Goal: Information Seeking & Learning: Learn about a topic

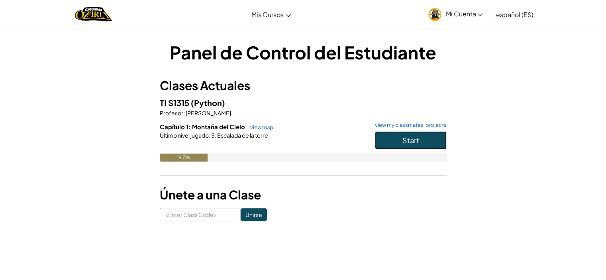
click at [422, 140] on button "Start" at bounding box center [411, 140] width 72 height 18
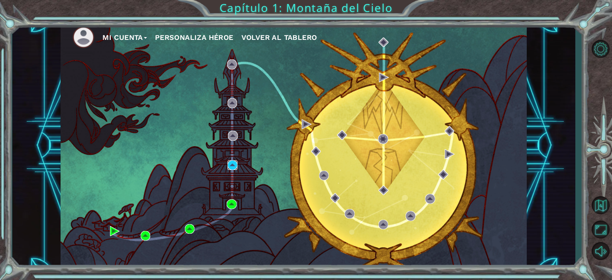
click at [230, 169] on img at bounding box center [233, 165] width 10 height 10
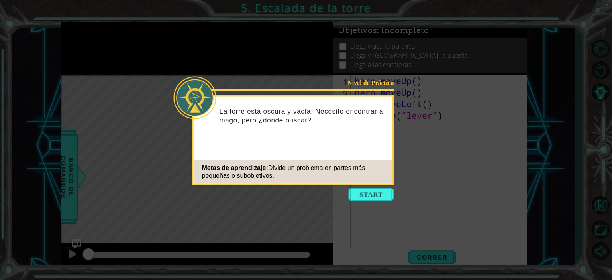
click at [363, 187] on icon at bounding box center [306, 140] width 612 height 280
click at [388, 192] on button "Start" at bounding box center [371, 194] width 45 height 13
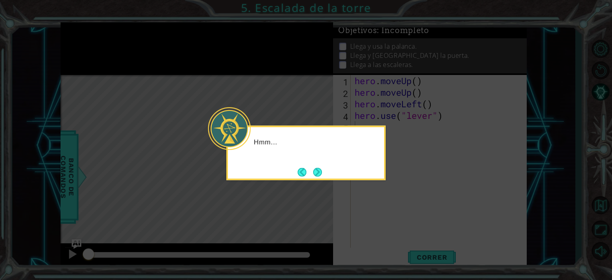
click at [318, 172] on button "Next" at bounding box center [317, 171] width 9 height 9
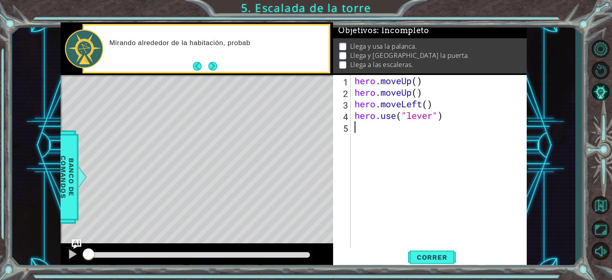
click at [217, 69] on button "Next" at bounding box center [212, 66] width 9 height 9
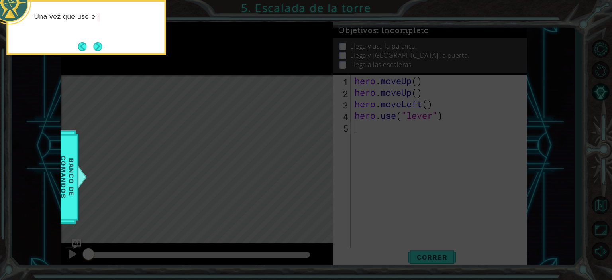
click at [102, 44] on button "Next" at bounding box center [97, 46] width 9 height 9
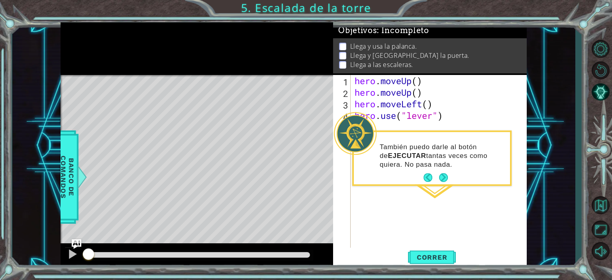
click at [441, 175] on button "Next" at bounding box center [443, 177] width 9 height 9
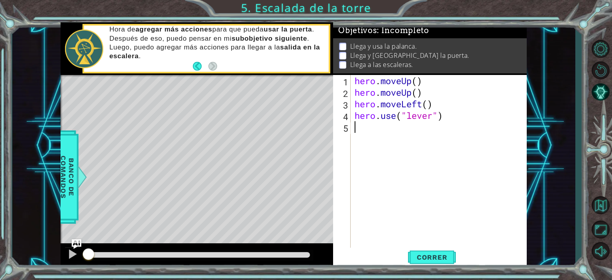
click at [365, 125] on div "hero . moveUp ( ) hero . moveUp ( ) hero . moveLeft ( ) hero . use ( "lever" )" at bounding box center [441, 173] width 176 height 196
type textarea "H"
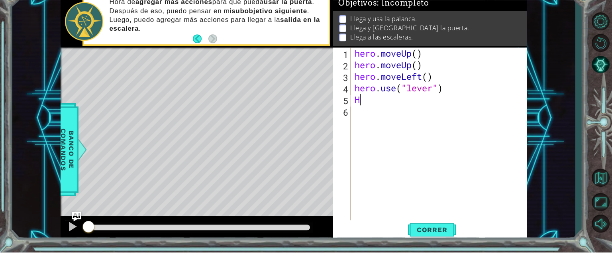
click at [371, 129] on div "hero . moveUp ( ) hero . moveUp ( ) hero . moveLeft ( ) hero . use ( "lever" ) H" at bounding box center [441, 173] width 176 height 196
type textarea "h"
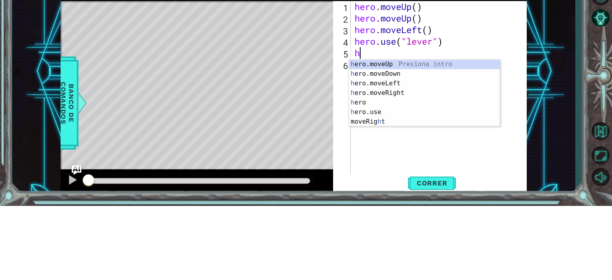
click at [381, 196] on div "h ero.moveUp Presiona intro h ero.moveDown Presiona intro h ero.moveLeft Presio…" at bounding box center [424, 176] width 151 height 86
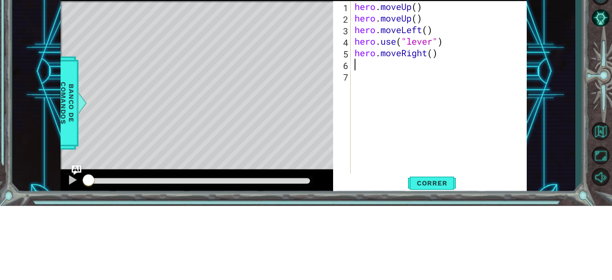
click at [375, 138] on div "hero . moveUp ( ) hero . moveUp ( ) hero . moveLeft ( ) hero . use ( "lever" ) …" at bounding box center [441, 173] width 176 height 196
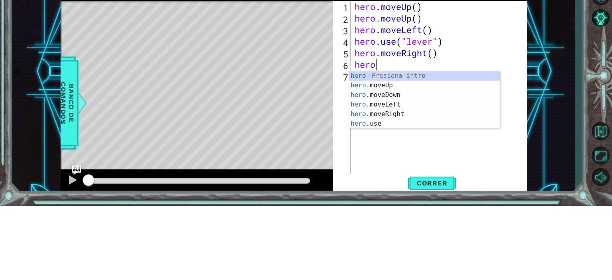
type textarea "hero."
click at [403, 179] on div "hero. moveUp Presiona intro hero. moveDown Presiona intro hero. moveLeft Presio…" at bounding box center [424, 178] width 151 height 67
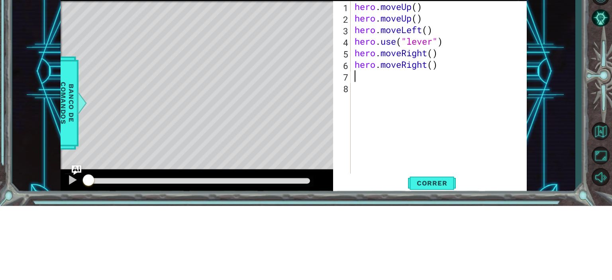
scroll to position [0, 0]
click at [434, 135] on div "hero . moveUp ( ) hero . moveUp ( ) hero . moveLeft ( ) hero . use ( "lever" ) …" at bounding box center [441, 173] width 176 height 196
click at [430, 124] on div "hero . moveUp ( ) hero . moveUp ( ) hero . moveLeft ( ) hero . use ( "lever" ) …" at bounding box center [441, 173] width 176 height 196
click at [432, 127] on div "hero . moveUp ( ) hero . moveUp ( ) hero . moveLeft ( ) hero . use ( "lever" ) …" at bounding box center [441, 173] width 176 height 196
click at [433, 140] on div "hero . moveUp ( ) hero . moveUp ( ) hero . moveLeft ( ) hero . use ( "lever" ) …" at bounding box center [441, 173] width 176 height 196
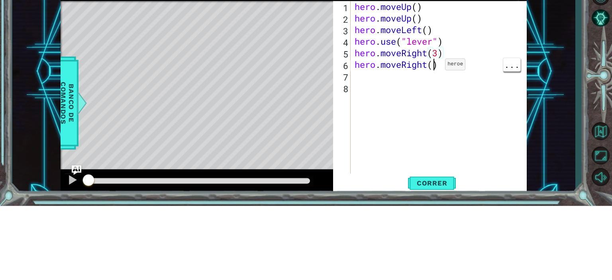
scroll to position [0, 3]
click at [437, 137] on div "hero . moveUp ( ) hero . moveUp ( ) hero . moveLeft ( ) hero . use ( "lever" ) …" at bounding box center [441, 173] width 176 height 196
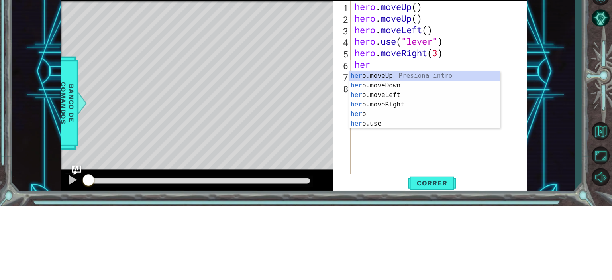
scroll to position [0, 0]
type textarea "h"
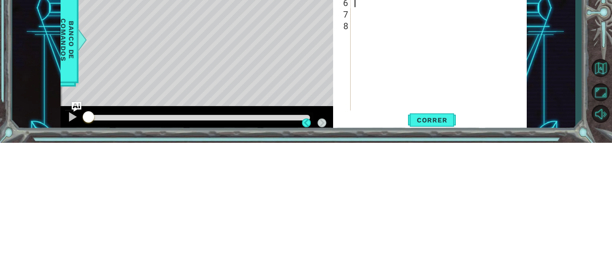
click at [439, 254] on span "Correr" at bounding box center [432, 257] width 47 height 8
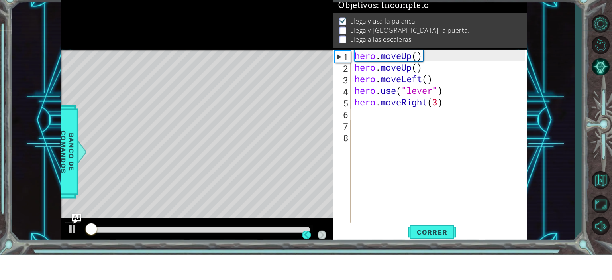
scroll to position [4, 0]
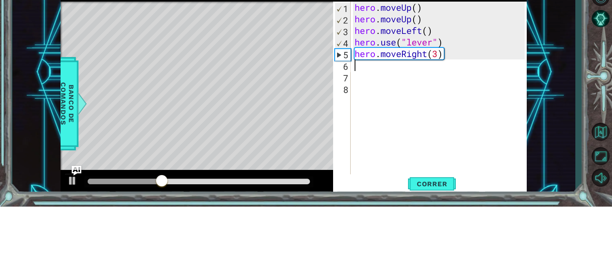
type textarea "h"
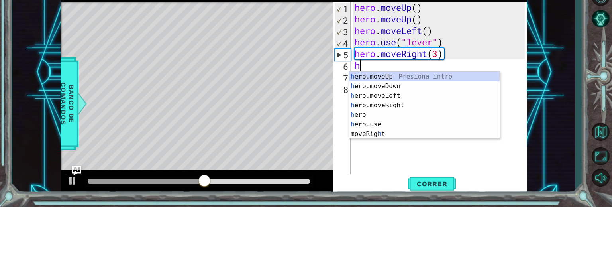
click at [412, 152] on div "h ero.moveUp Presiona intro h ero.moveDown Presiona intro h ero.moveLeft Presio…" at bounding box center [424, 188] width 151 height 86
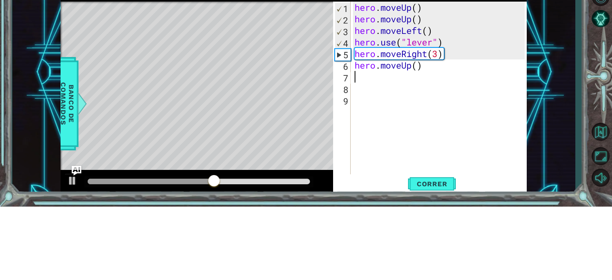
click at [384, 153] on div "hero . moveUp ( ) hero . moveUp ( ) hero . moveLeft ( ) hero . use ( "lever" ) …" at bounding box center [441, 173] width 176 height 196
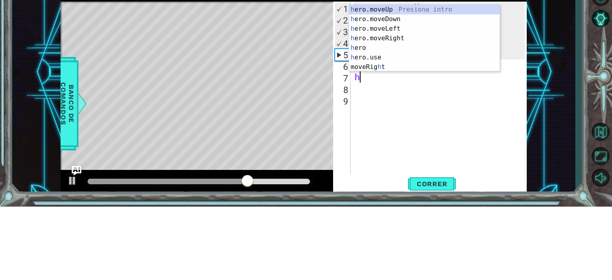
click at [391, 131] on div "h ero.moveUp Presiona intro h ero.moveDown Presiona intro h ero.moveLeft Presio…" at bounding box center [424, 121] width 151 height 86
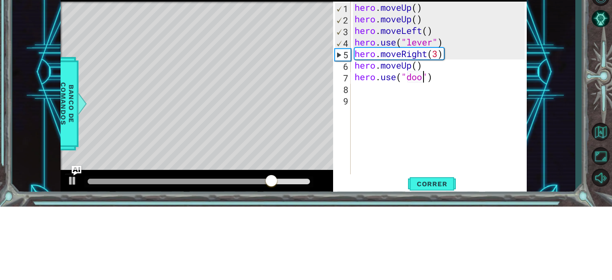
scroll to position [0, 3]
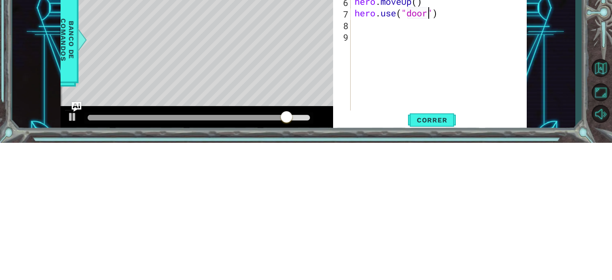
click at [432, 261] on span "Correr" at bounding box center [432, 257] width 47 height 8
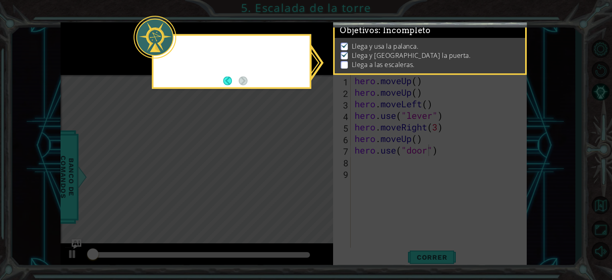
scroll to position [4, 0]
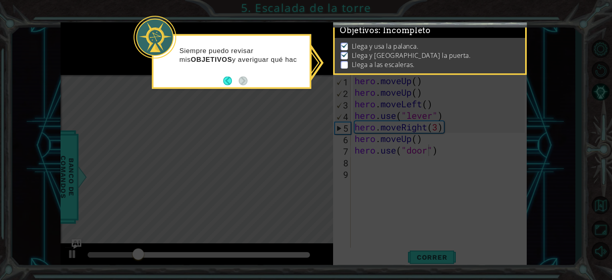
click at [226, 80] on button "Back" at bounding box center [231, 80] width 16 height 9
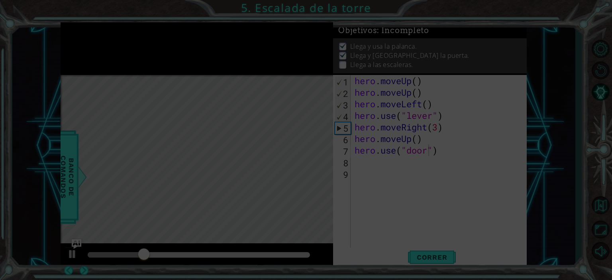
scroll to position [3, 0]
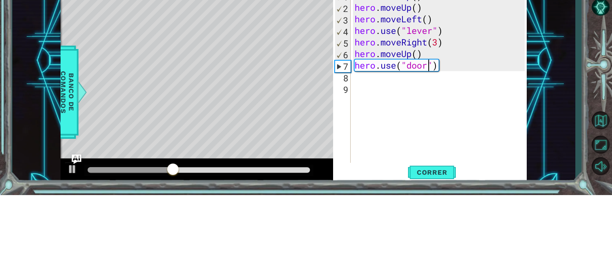
click at [425, 136] on div "hero . moveUp ( ) hero . moveUp ( ) hero . moveLeft ( ) hero . use ( "lever" ) …" at bounding box center [441, 173] width 176 height 196
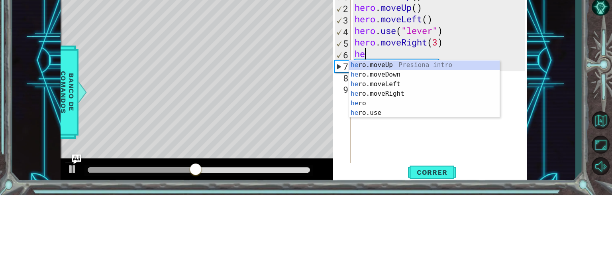
scroll to position [0, 0]
type textarea "h"
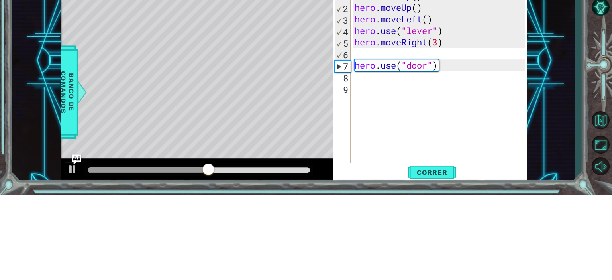
type textarea "hero.moveRight(3)"
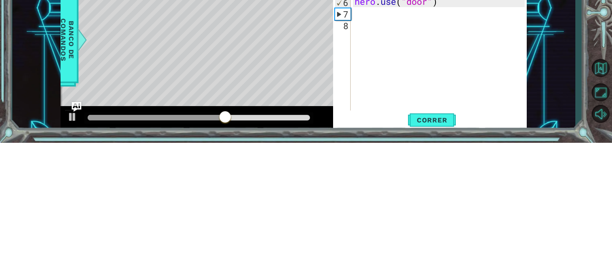
click at [437, 262] on button "Correr" at bounding box center [432, 257] width 48 height 20
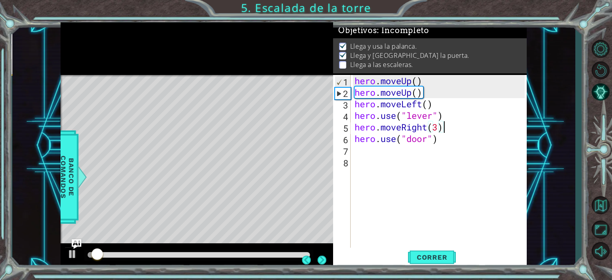
scroll to position [0, 3]
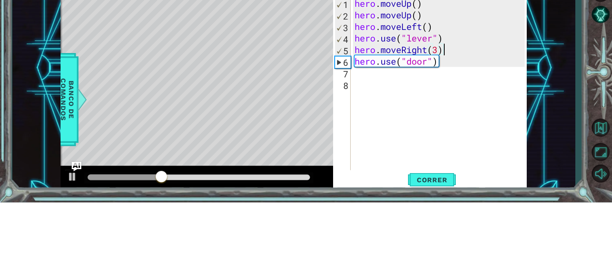
click at [360, 155] on div "hero . moveUp ( ) hero . moveUp ( ) hero . moveLeft ( ) hero . use ( "lever" ) …" at bounding box center [441, 173] width 176 height 196
type textarea "h"
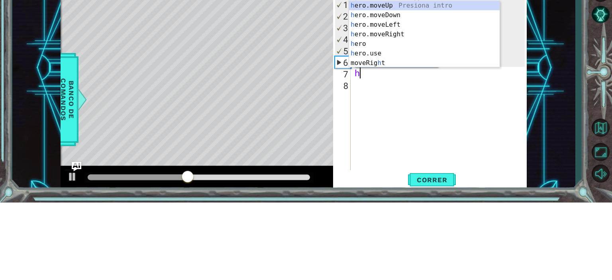
click at [403, 82] on div "h ero.moveUp Presiona intro h ero.moveDown Presiona intro h ero.moveLeft Presio…" at bounding box center [424, 121] width 151 height 86
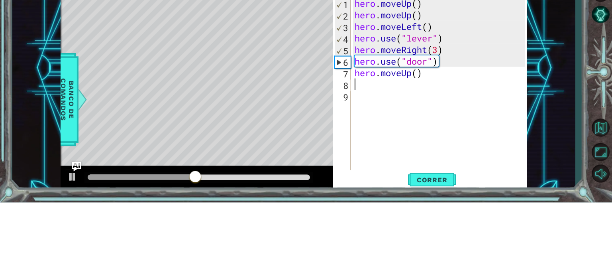
click at [418, 149] on div "hero . moveUp ( ) hero . moveUp ( ) hero . moveLeft ( ) hero . use ( "lever" ) …" at bounding box center [441, 173] width 176 height 196
type textarea "hero.moveUp(2)"
click at [377, 164] on div "hero . moveUp ( ) hero . moveUp ( ) hero . moveLeft ( ) hero . use ( "lever" ) …" at bounding box center [441, 173] width 176 height 196
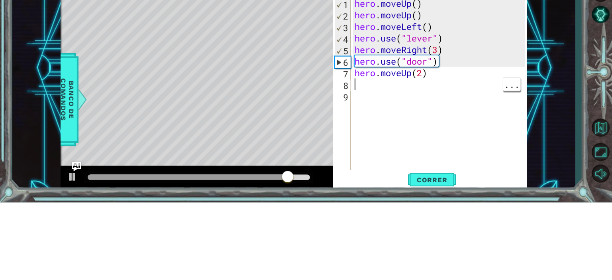
type textarea "h"
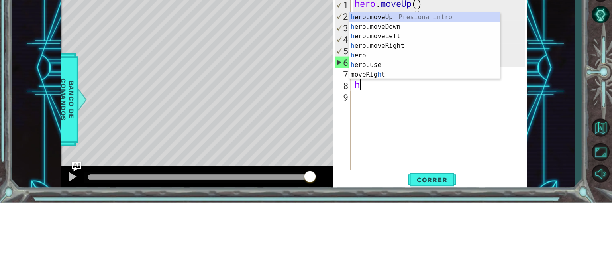
click at [406, 114] on div "h ero.moveUp Presiona intro h ero.moveDown Presiona intro h ero.moveLeft Presio…" at bounding box center [424, 133] width 151 height 86
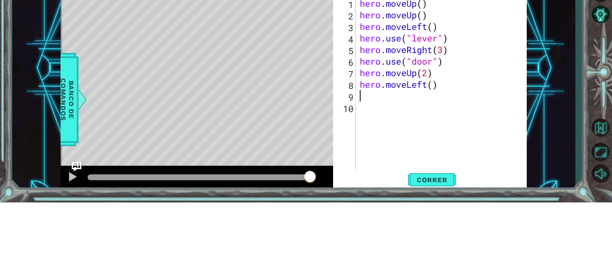
click at [425, 163] on div "hero . moveUp ( ) hero . moveUp ( ) hero . moveLeft ( ) hero . use ( "lever" ) …" at bounding box center [443, 173] width 171 height 196
type textarea "hero.moveLeft()"
click at [418, 159] on div "hero . moveUp ( ) hero . moveUp ( ) hero . moveLeft ( ) hero . use ( "lever" ) …" at bounding box center [443, 173] width 171 height 196
click at [434, 169] on div "hero . moveUp ( ) hero . moveUp ( ) hero . moveLeft ( ) hero . use ( "lever" ) …" at bounding box center [443, 173] width 171 height 196
click at [434, 160] on div "hero . moveUp ( ) hero . moveUp ( ) hero . moveLeft ( ) hero . use ( "lever" ) …" at bounding box center [443, 173] width 171 height 196
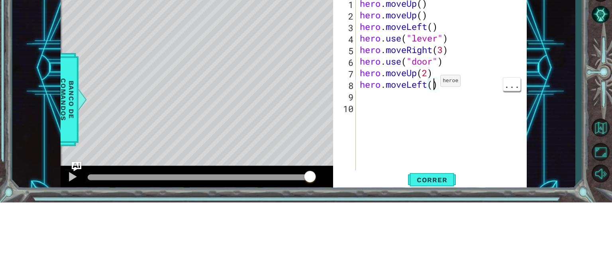
type textarea "hero.moveLeft(3)"
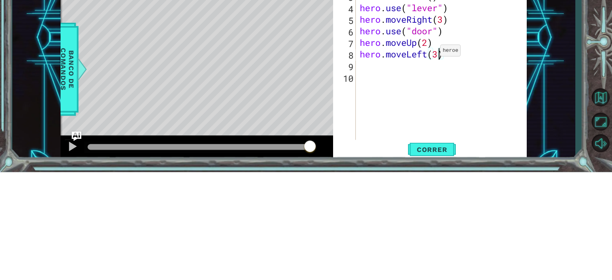
click at [368, 173] on div "hero . moveUp ( ) hero . moveUp ( ) hero . moveLeft ( ) hero . use ( "lever" ) …" at bounding box center [443, 173] width 171 height 196
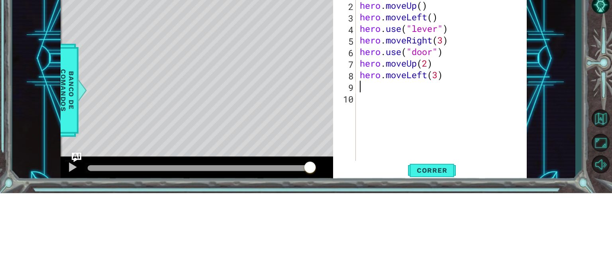
type textarea "h"
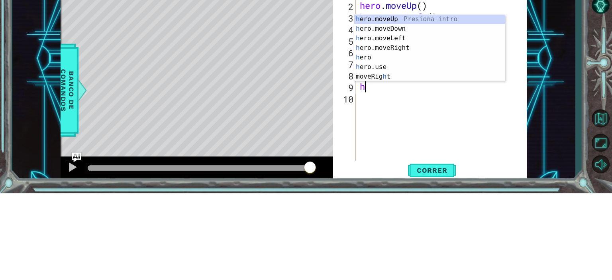
click at [410, 106] on div "h ero.moveUp Presiona intro h ero.moveDown Presiona intro h ero.moveLeft Presio…" at bounding box center [429, 144] width 151 height 86
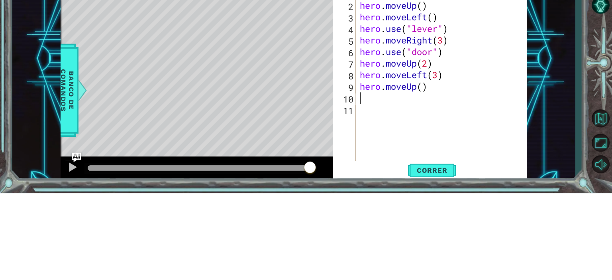
click at [422, 173] on div "hero . moveUp ( ) hero . moveUp ( ) hero . moveLeft ( ) hero . use ( "lever" ) …" at bounding box center [443, 173] width 171 height 196
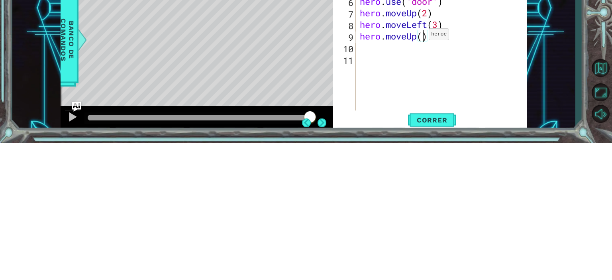
type textarea "hero.moveUp()"
click at [432, 260] on span "Correr" at bounding box center [432, 257] width 47 height 8
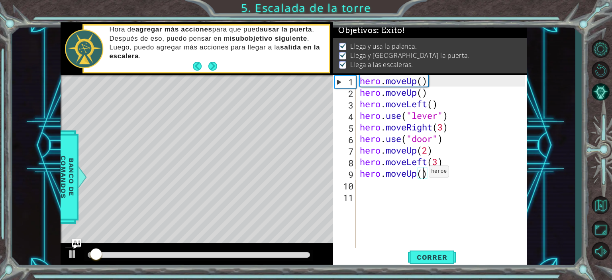
scroll to position [0, 2]
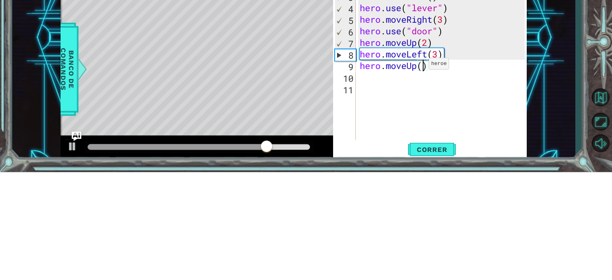
click at [0, 195] on div "1 ההההההההההההההההההההההההההההההההההההההההההההההההההההההההההההההההההההההההההההה…" at bounding box center [306, 140] width 612 height 280
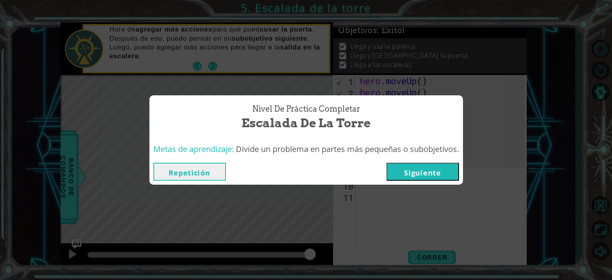
click at [434, 172] on button "Siguiente" at bounding box center [422, 172] width 73 height 18
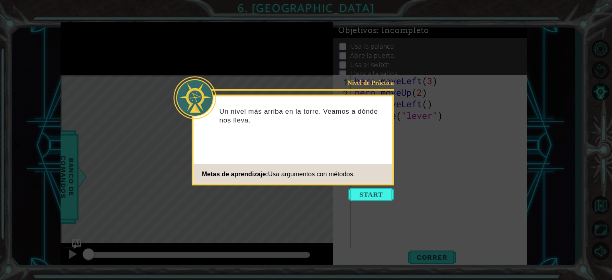
click at [379, 196] on button "Start" at bounding box center [371, 194] width 45 height 13
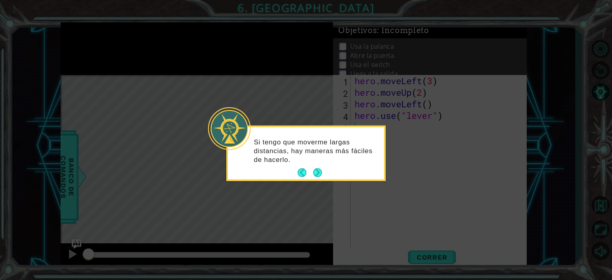
click at [313, 175] on button "Next" at bounding box center [317, 172] width 9 height 9
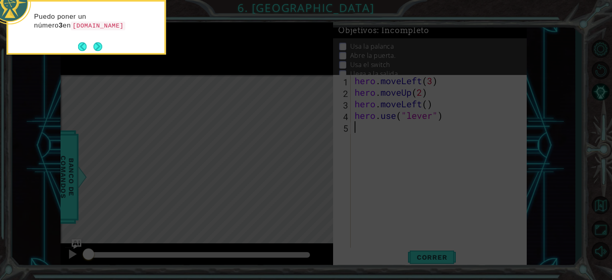
click at [102, 49] on button "Next" at bounding box center [97, 46] width 9 height 9
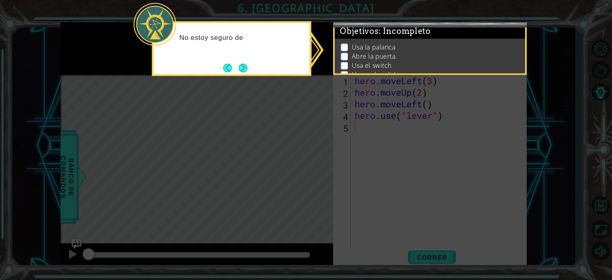
click at [237, 75] on div "No estoy seguro de" at bounding box center [231, 48] width 159 height 55
click at [243, 65] on button "Next" at bounding box center [243, 67] width 9 height 9
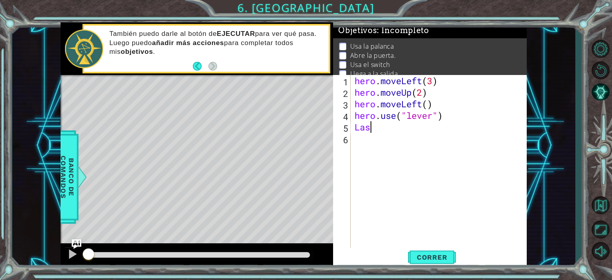
type textarea "L"
type textarea "hero.use("lever")"
click at [439, 264] on button "Correr" at bounding box center [432, 257] width 48 height 20
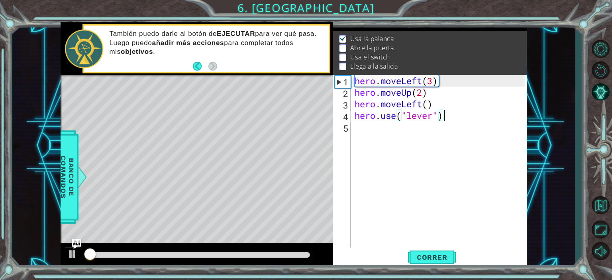
scroll to position [9, 0]
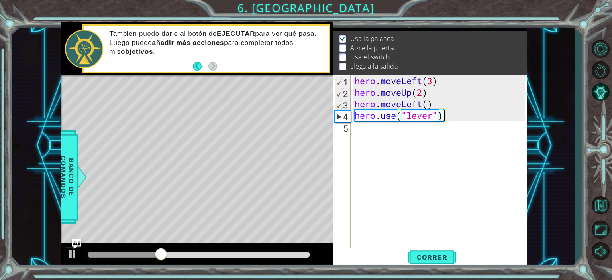
click at [386, 129] on div "hero . moveLeft ( 3 ) hero . moveUp ( 2 ) hero . moveLeft ( ) hero . use ( "lev…" at bounding box center [441, 173] width 176 height 196
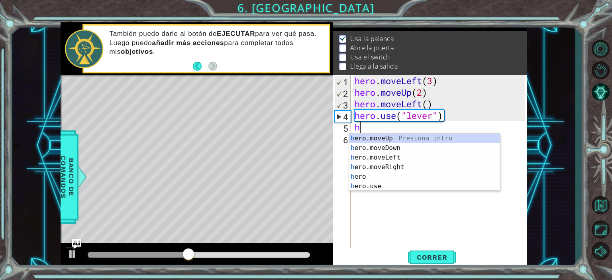
click at [402, 156] on div "h ero.moveUp Presiona intro h ero.moveDown Presiona intro h ero.moveLeft Presio…" at bounding box center [424, 171] width 151 height 77
type textarea "hero.moveLeft(1)"
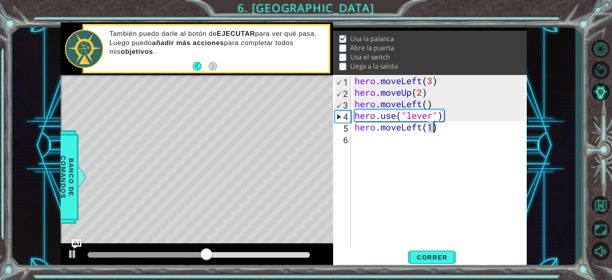
click at [422, 140] on div "hero . moveLeft ( 3 ) hero . moveUp ( 2 ) hero . moveLeft ( ) hero . use ( "lev…" at bounding box center [441, 173] width 176 height 196
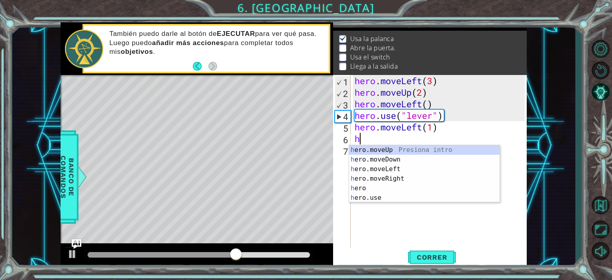
click at [387, 198] on div "h ero.moveUp Presiona intro h ero.moveDown Presiona intro h ero.moveLeft Presio…" at bounding box center [424, 183] width 151 height 77
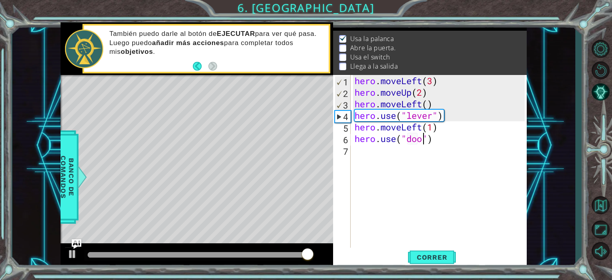
scroll to position [0, 3]
type textarea "door"
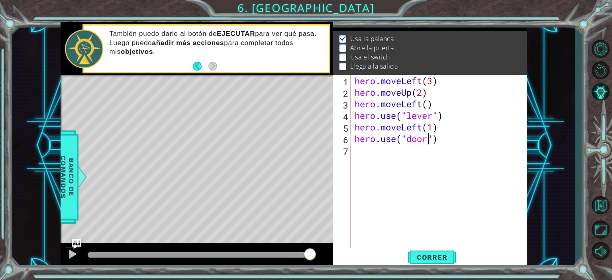
click at [376, 151] on div "hero . moveLeft ( 3 ) hero . moveUp ( 2 ) hero . moveLeft ( ) hero . use ( "lev…" at bounding box center [441, 173] width 176 height 196
click at [440, 255] on span "Correr" at bounding box center [432, 257] width 47 height 8
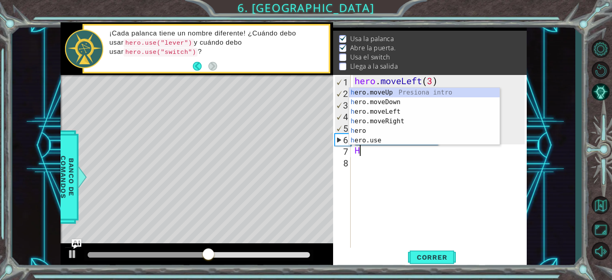
click at [402, 92] on div "h ero.moveUp Presiona intro h ero.moveDown Presiona intro h ero.moveLeft Presio…" at bounding box center [424, 126] width 151 height 77
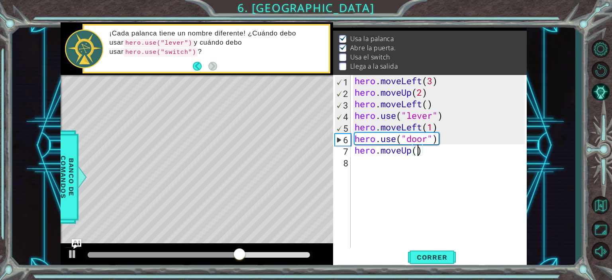
type textarea "hero.moveUp(3)"
click at [364, 163] on div "hero . moveLeft ( 3 ) hero . moveUp ( 2 ) hero . moveLeft ( ) hero . use ( "lev…" at bounding box center [441, 173] width 176 height 196
type textarea "G"
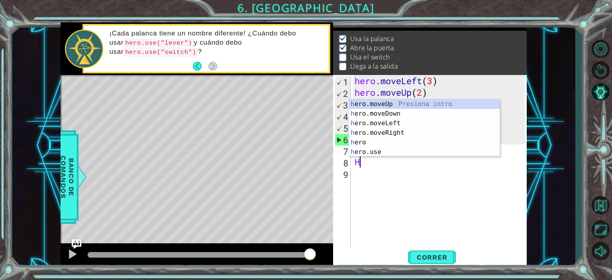
click at [407, 132] on div "h ero.moveUp Presiona intro h ero.moveDown Presiona intro h ero.moveLeft Presio…" at bounding box center [424, 137] width 151 height 77
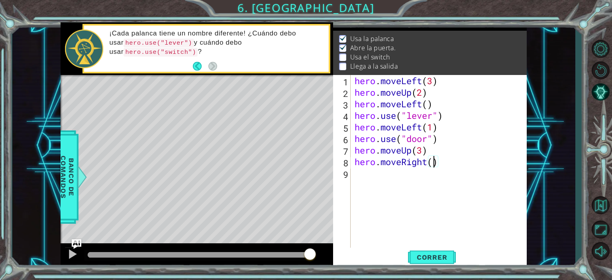
type textarea "hero.moveRight(3)"
click at [390, 175] on div "hero . moveLeft ( 3 ) hero . moveUp ( 2 ) hero . moveLeft ( ) hero . use ( "lev…" at bounding box center [441, 173] width 176 height 196
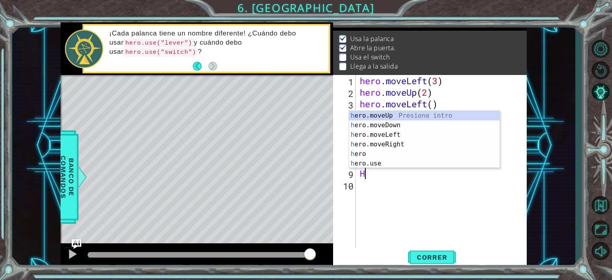
click at [401, 115] on div "h ero.moveUp Presiona intro h ero.moveDown Presiona intro h ero.moveLeft Presio…" at bounding box center [424, 149] width 151 height 77
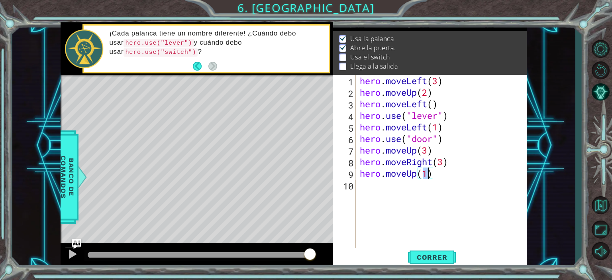
click at [444, 258] on span "Correr" at bounding box center [432, 257] width 47 height 8
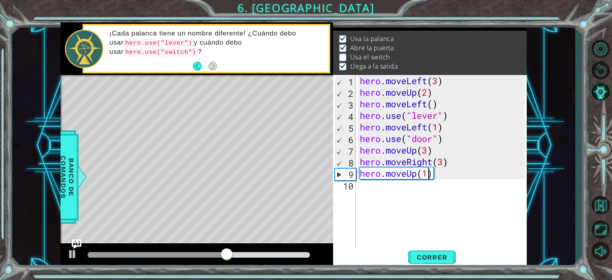
click at [427, 175] on div "hero . moveLeft ( 3 ) hero . moveUp ( 2 ) hero . moveLeft ( ) hero . use ( "lev…" at bounding box center [443, 173] width 171 height 196
click at [437, 257] on span "Correr" at bounding box center [432, 257] width 47 height 8
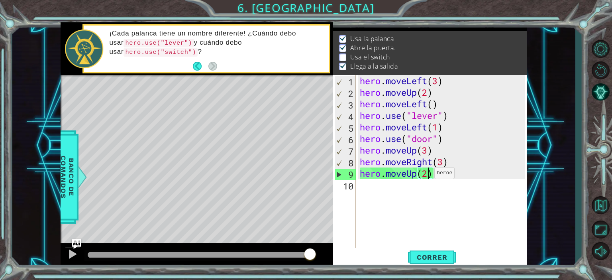
click at [444, 257] on span "Correr" at bounding box center [432, 257] width 47 height 8
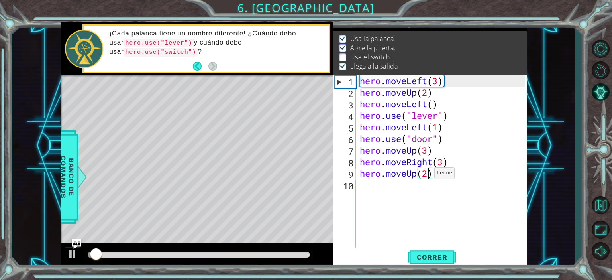
click at [426, 172] on div "hero . moveLeft ( 3 ) hero . moveUp ( 2 ) hero . moveLeft ( ) hero . use ( "lev…" at bounding box center [443, 173] width 171 height 196
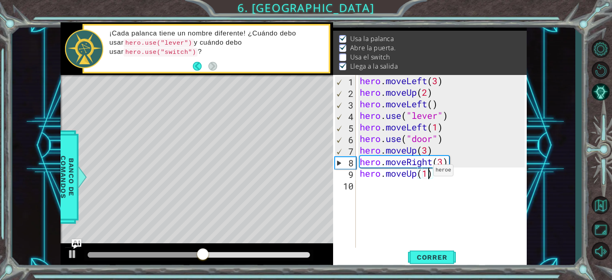
click at [446, 159] on div "hero . moveLeft ( 3 ) hero . moveUp ( 2 ) hero . moveLeft ( ) hero . use ( "lev…" at bounding box center [443, 173] width 171 height 196
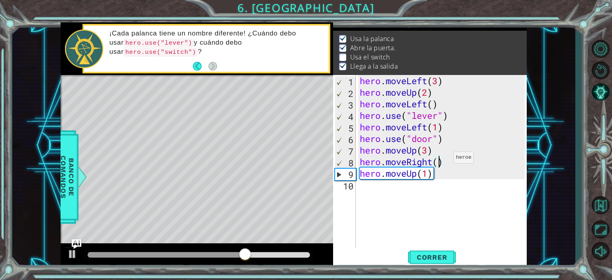
scroll to position [0, 3]
click at [453, 167] on div "hero . moveLeft ( 3 ) hero . moveUp ( 2 ) hero . moveLeft ( ) hero . use ( "lev…" at bounding box center [443, 173] width 171 height 196
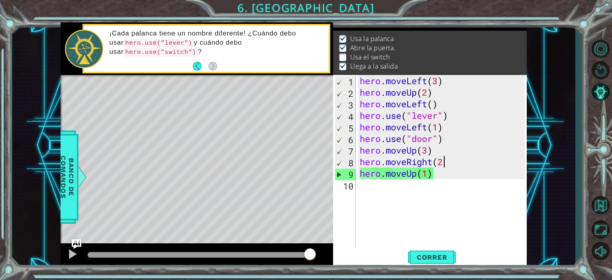
type textarea "hero.moveRight(2)"
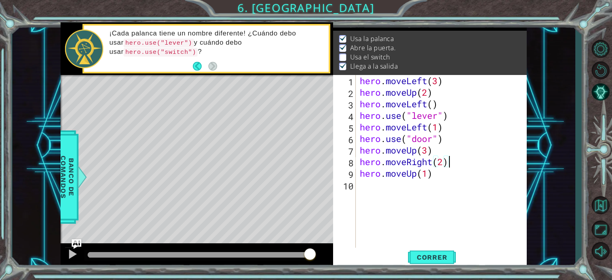
scroll to position [0, 0]
type textarea "G"
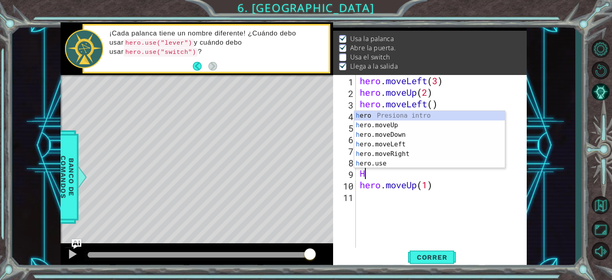
click at [398, 160] on div "h ero Presiona intro h ero.moveUp Presiona intro h ero.moveDown Presiona intro …" at bounding box center [429, 149] width 151 height 77
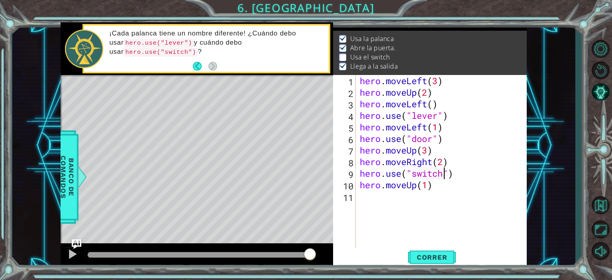
click at [441, 187] on div "hero . moveLeft ( 3 ) hero . moveUp ( 2 ) hero . moveLeft ( ) hero . use ( "lev…" at bounding box center [443, 173] width 171 height 196
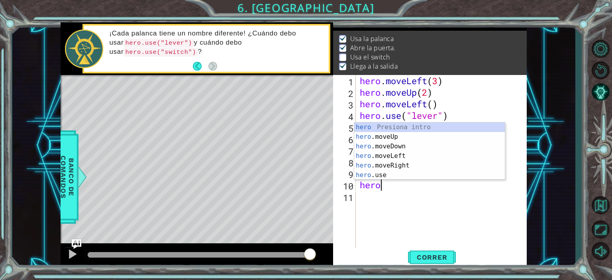
click at [410, 166] on div "hero Presiona intro hero .moveUp Presiona intro hero .moveDown Presiona intro h…" at bounding box center [429, 160] width 151 height 77
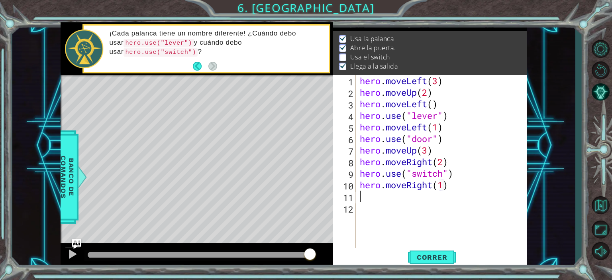
scroll to position [0, 4]
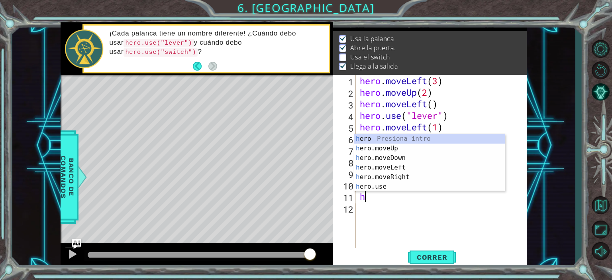
click at [403, 150] on div "h ero Presiona intro h ero.moveUp Presiona intro h ero.moveDown Presiona intro …" at bounding box center [429, 172] width 151 height 77
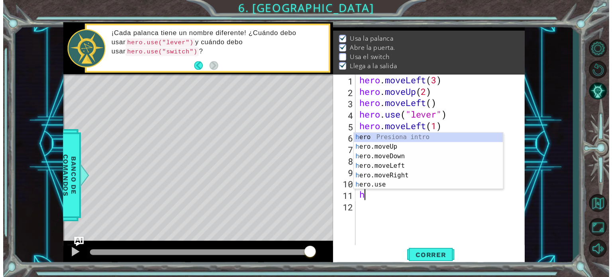
scroll to position [0, 3]
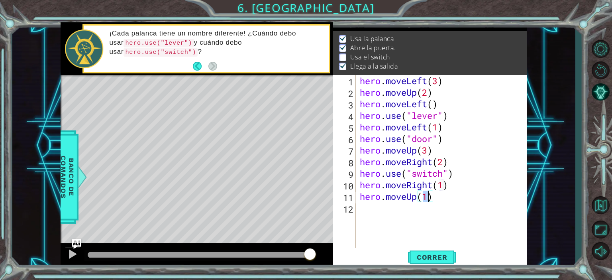
type textarea "hero.moveUp(1)"
click at [440, 257] on span "Correr" at bounding box center [432, 257] width 47 height 8
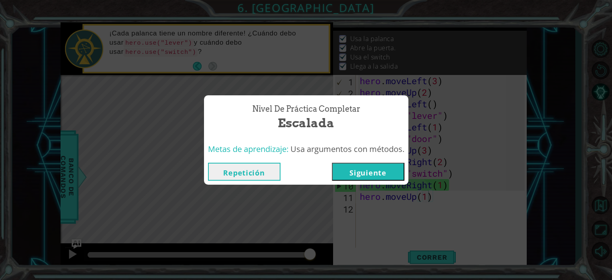
click at [606, 259] on div "Nivel de Práctica Completar Escalada Metas de aprendizaje: Usa argumentos con m…" at bounding box center [306, 140] width 612 height 280
click at [606, 168] on div "Nivel de Práctica Completar Escalada Metas de aprendizaje: Usa argumentos con m…" at bounding box center [306, 140] width 612 height 280
click at [606, 169] on div "Nivel de Práctica Completar Escalada Metas de aprendizaje: Usa argumentos con m…" at bounding box center [306, 140] width 612 height 280
click at [606, 171] on div "Nivel de Práctica Completar Escalada Metas de aprendizaje: Usa argumentos con m…" at bounding box center [306, 140] width 612 height 280
click at [60, 75] on div "Nivel de Práctica Completar Escalada Metas de aprendizaje: Usa argumentos con m…" at bounding box center [306, 140] width 612 height 280
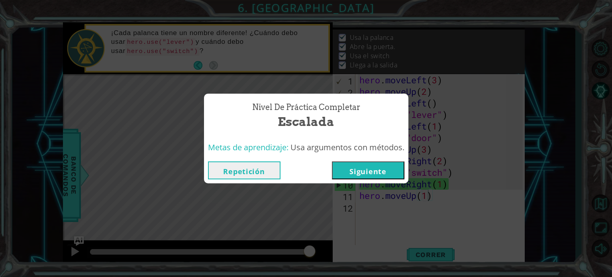
click at [388, 168] on button "Siguiente" at bounding box center [368, 170] width 73 height 18
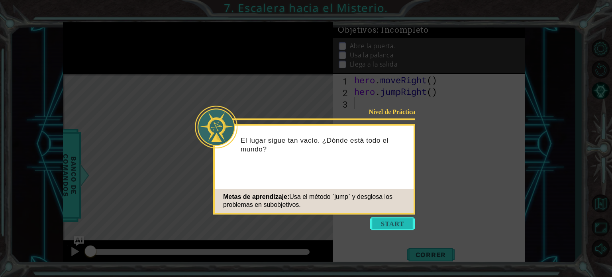
click at [391, 225] on button "Start" at bounding box center [392, 223] width 45 height 13
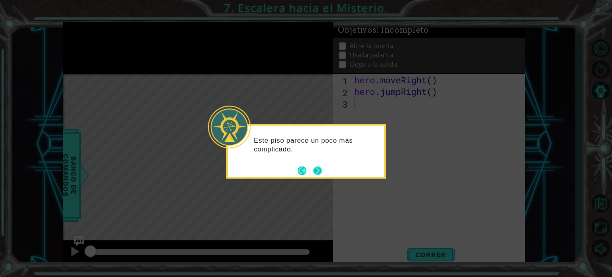
click at [319, 166] on button "Next" at bounding box center [317, 170] width 9 height 9
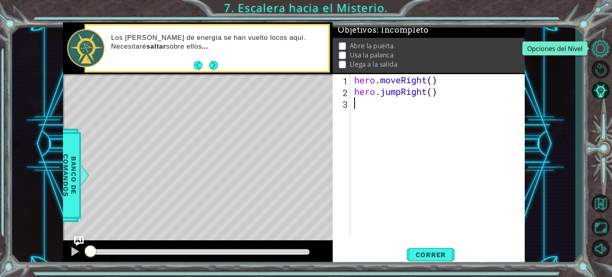
click at [600, 44] on button "Opciones del Nivel" at bounding box center [600, 48] width 23 height 19
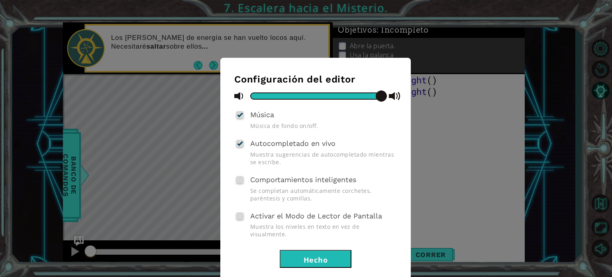
click at [556, 49] on div "Configuración del editor Música Música de fondo on/off. Autocompletado en vivo …" at bounding box center [306, 138] width 612 height 277
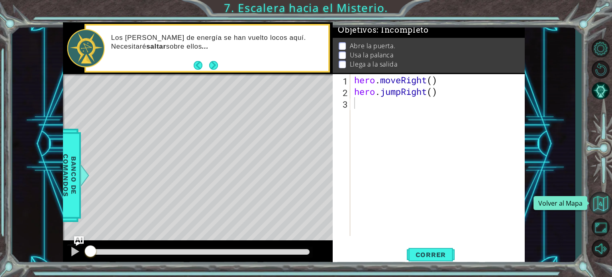
click at [601, 192] on button "Volver al Mapa" at bounding box center [600, 203] width 23 height 23
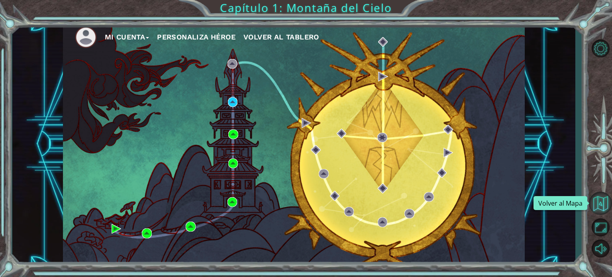
click at [596, 207] on button "Volver al Mapa" at bounding box center [600, 203] width 23 height 23
click at [142, 228] on div "Mi Cuenta Personaliza Héroe Volver al Tablero" at bounding box center [294, 144] width 462 height 244
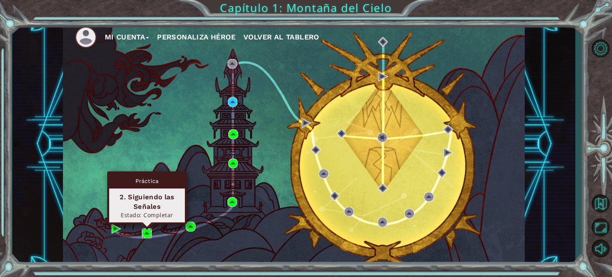
click at [146, 233] on img at bounding box center [147, 233] width 10 height 10
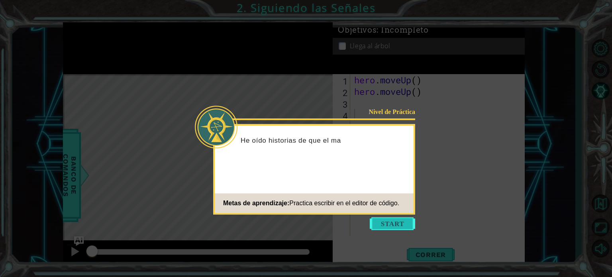
click at [395, 228] on button "Start" at bounding box center [392, 223] width 45 height 13
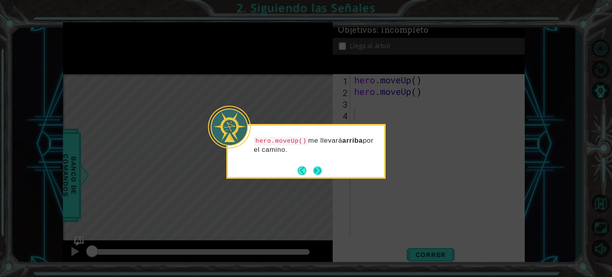
click at [321, 173] on button "Next" at bounding box center [317, 170] width 9 height 9
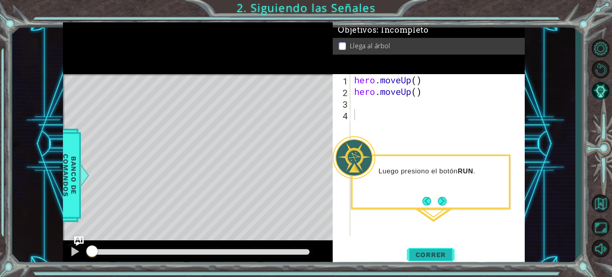
click at [439, 259] on button "Correr" at bounding box center [431, 254] width 48 height 19
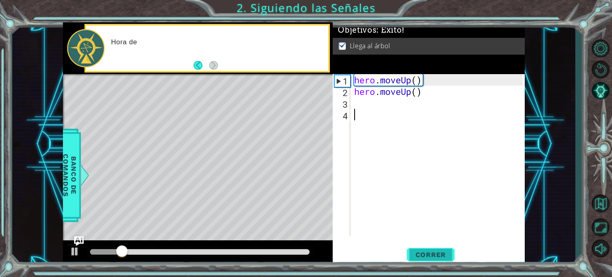
click at [439, 259] on button "Correr" at bounding box center [431, 254] width 48 height 19
click at [438, 259] on button "Correr" at bounding box center [431, 254] width 48 height 19
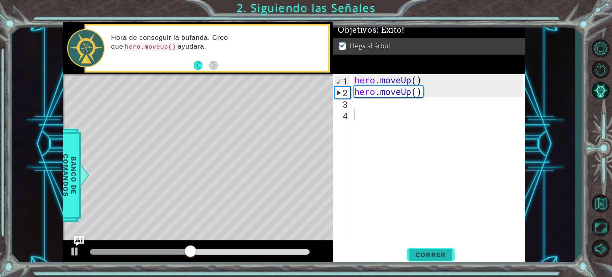
click at [438, 259] on button "Correr" at bounding box center [431, 254] width 48 height 19
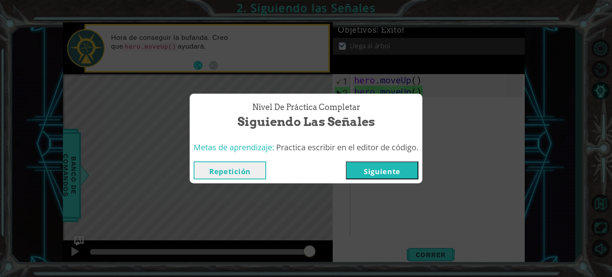
click at [400, 177] on button "Siguiente" at bounding box center [382, 170] width 73 height 18
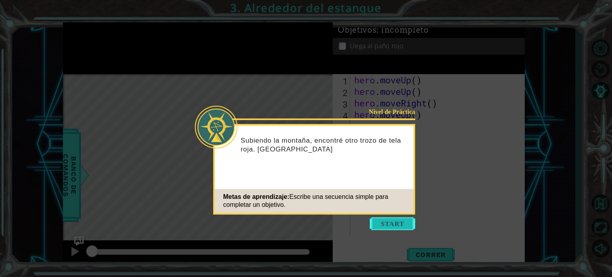
click at [405, 223] on button "Start" at bounding box center [392, 223] width 45 height 13
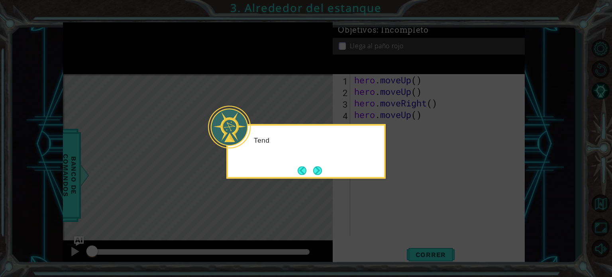
click at [404, 223] on icon at bounding box center [306, 138] width 612 height 277
click at [317, 169] on button "Next" at bounding box center [317, 170] width 9 height 9
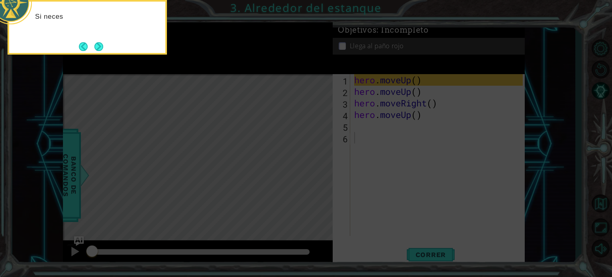
click at [317, 169] on icon at bounding box center [306, 41] width 612 height 471
click at [97, 47] on button "Next" at bounding box center [98, 46] width 9 height 9
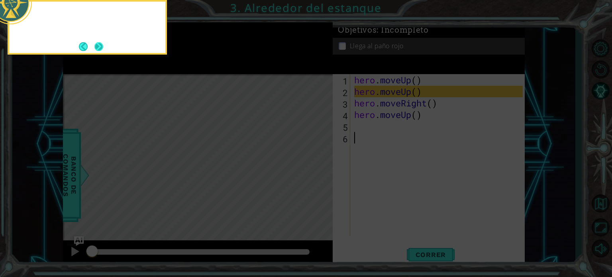
click at [96, 46] on button "Next" at bounding box center [99, 47] width 10 height 10
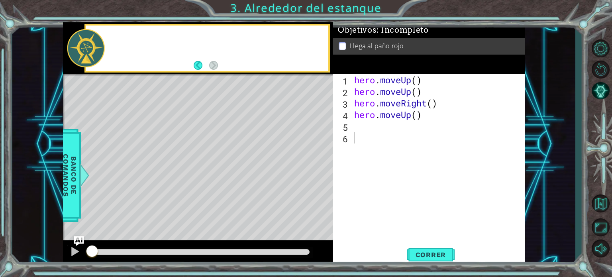
click at [96, 46] on div at bounding box center [86, 48] width 38 height 38
click at [424, 251] on span "Correr" at bounding box center [431, 255] width 47 height 8
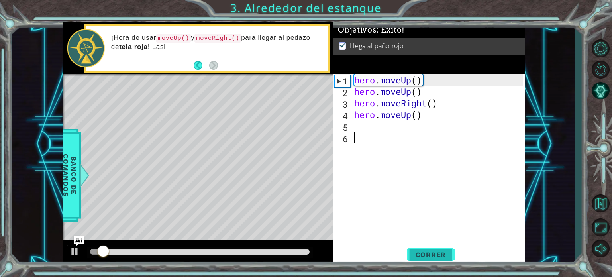
click at [424, 251] on span "Correr" at bounding box center [431, 255] width 47 height 8
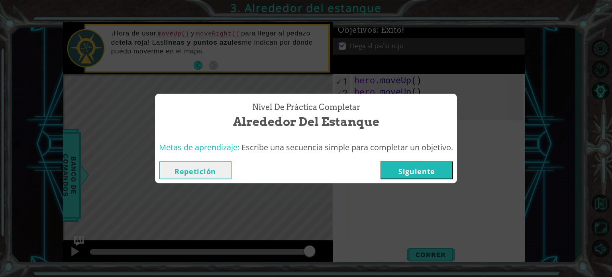
click at [416, 164] on button "Siguiente" at bounding box center [417, 170] width 73 height 18
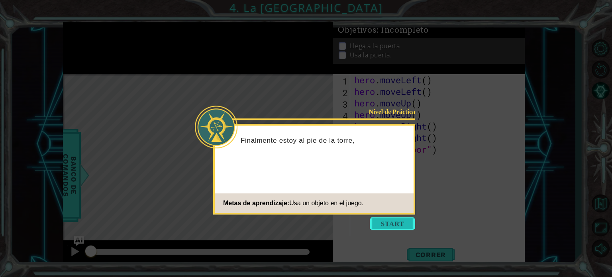
click at [398, 218] on button "Start" at bounding box center [392, 223] width 45 height 13
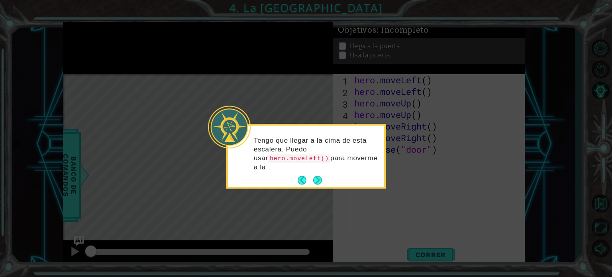
click at [317, 169] on p "Tengo que llegar a la cima de esta escalera. Puedo usar hero.moveLeft() para mo…" at bounding box center [316, 153] width 125 height 35
click at [317, 170] on p "Tengo que llegar a la cima de esta escalera. Puedo usar hero.moveLeft() para mo…" at bounding box center [316, 153] width 125 height 35
click at [318, 172] on div "Tengo que llegar a la cima de esta escalera. Puedo usar hero.moveLeft() para mo…" at bounding box center [306, 158] width 156 height 58
click at [318, 177] on button "Next" at bounding box center [317, 180] width 9 height 9
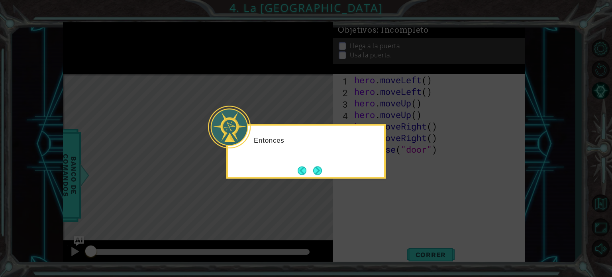
click at [319, 180] on icon at bounding box center [306, 138] width 612 height 277
click at [316, 166] on button "Next" at bounding box center [317, 170] width 9 height 9
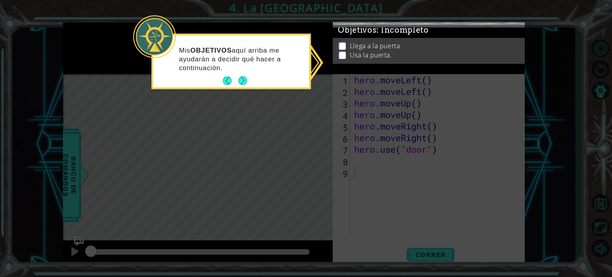
click at [319, 118] on icon at bounding box center [306, 138] width 612 height 277
click at [243, 82] on button "Next" at bounding box center [242, 81] width 9 height 9
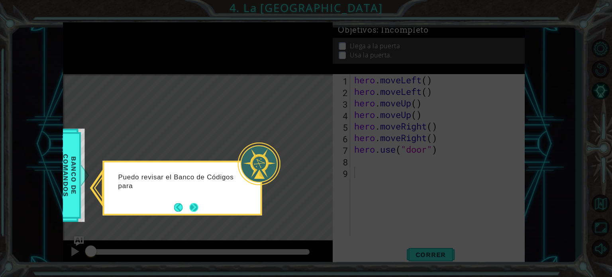
click at [200, 208] on div "Puedo revisar el Banco de Códigos para" at bounding box center [182, 188] width 159 height 55
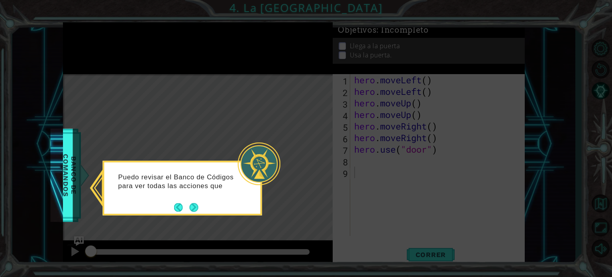
click at [201, 209] on div "Puedo revisar el Banco de Códigos para ver todas las acciones que" at bounding box center [182, 188] width 159 height 55
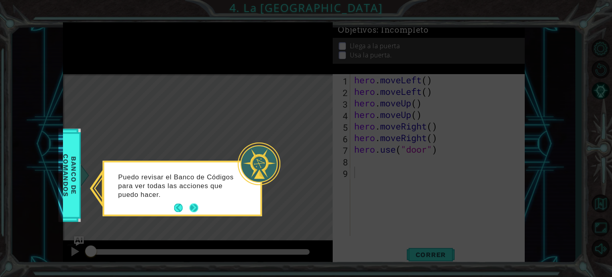
click at [196, 208] on button "Next" at bounding box center [193, 208] width 9 height 9
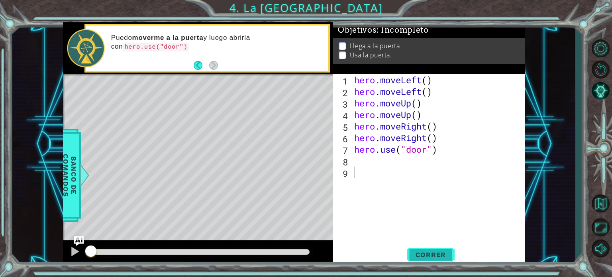
click at [410, 253] on span "Correr" at bounding box center [431, 255] width 47 height 8
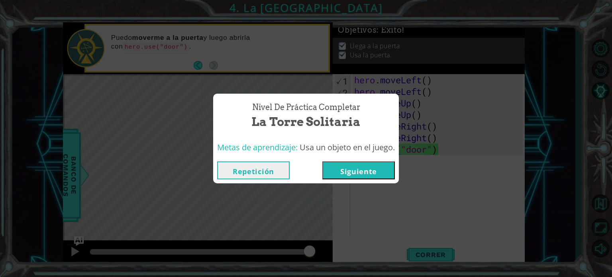
click at [370, 163] on button "Siguiente" at bounding box center [358, 170] width 73 height 18
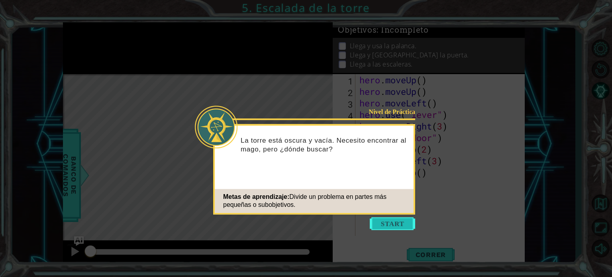
click at [381, 220] on button "Start" at bounding box center [392, 223] width 45 height 13
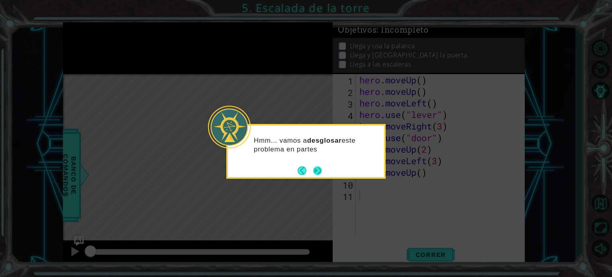
click at [318, 172] on button "Next" at bounding box center [317, 170] width 9 height 9
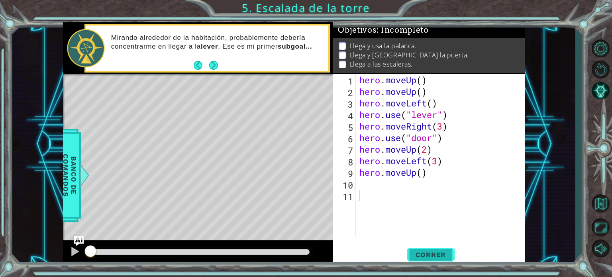
click at [425, 257] on span "Correr" at bounding box center [431, 255] width 47 height 8
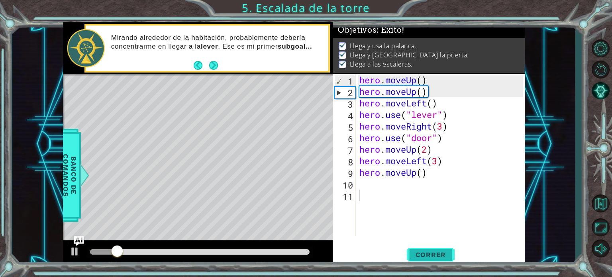
click at [426, 253] on span "Correr" at bounding box center [431, 255] width 47 height 8
click at [412, 254] on span "Correr" at bounding box center [431, 255] width 47 height 8
click at [422, 254] on span "Correr" at bounding box center [431, 255] width 47 height 8
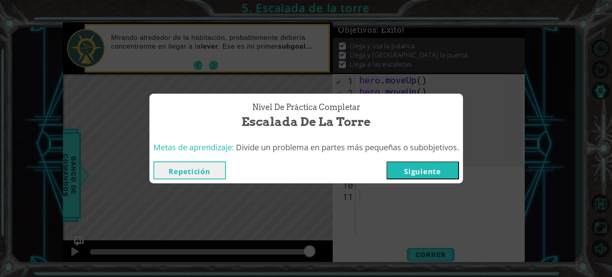
click at [438, 171] on button "Siguiente" at bounding box center [422, 170] width 73 height 18
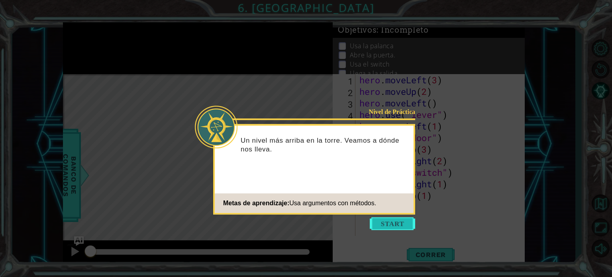
click at [388, 228] on button "Start" at bounding box center [392, 223] width 45 height 13
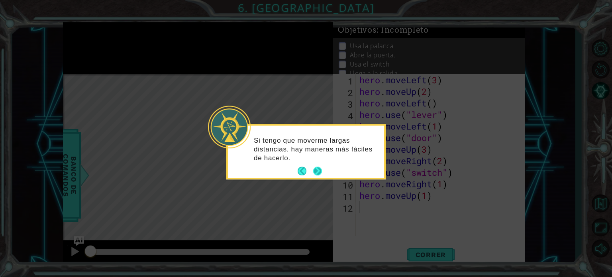
click at [316, 172] on button "Next" at bounding box center [318, 172] width 10 height 10
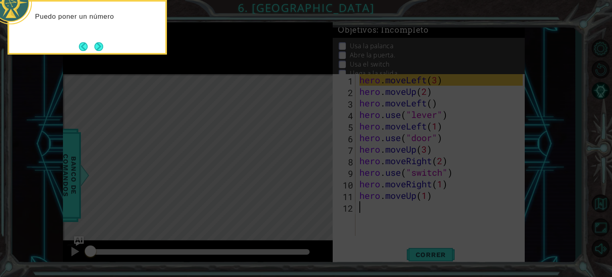
click at [295, 168] on icon at bounding box center [306, 41] width 612 height 471
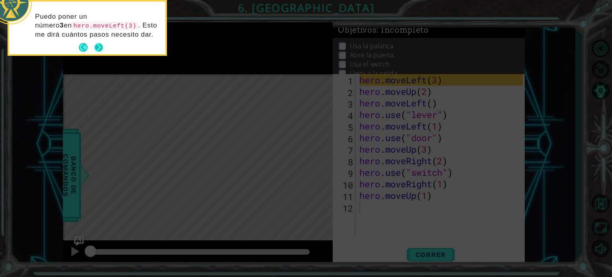
click at [98, 44] on button "Next" at bounding box center [98, 47] width 9 height 9
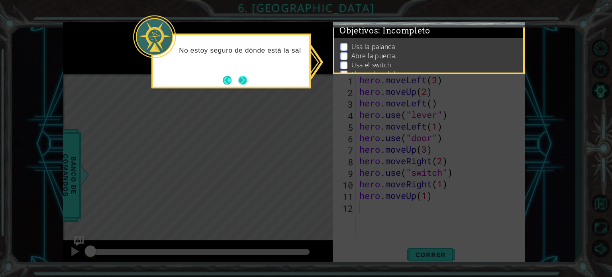
click at [244, 83] on button "Next" at bounding box center [242, 80] width 11 height 11
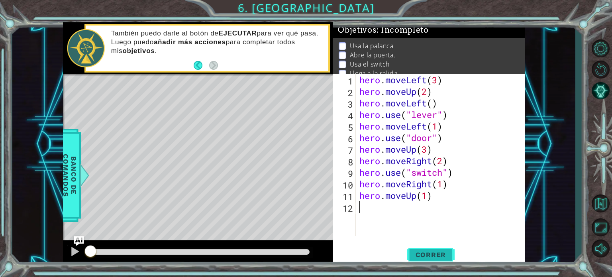
click at [418, 255] on span "Correr" at bounding box center [431, 255] width 47 height 8
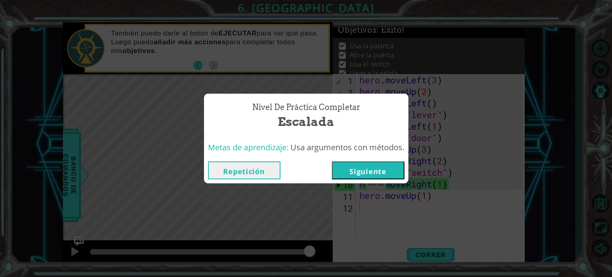
click at [375, 177] on button "Siguiente" at bounding box center [368, 170] width 73 height 18
